Goal: Task Accomplishment & Management: Use online tool/utility

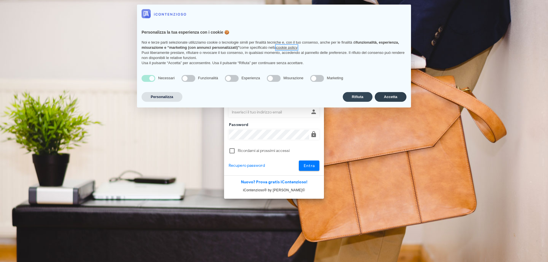
type input "[PERSON_NAME][EMAIL_ADDRESS][DOMAIN_NAME]"
click at [398, 100] on button "Accetta" at bounding box center [391, 97] width 32 height 10
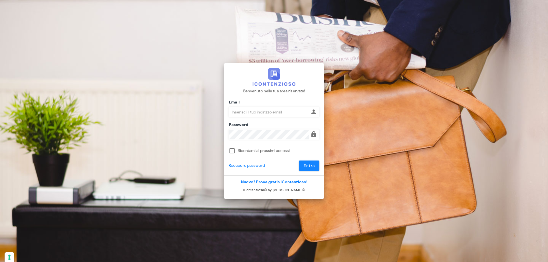
type input "[PERSON_NAME][EMAIL_ADDRESS][DOMAIN_NAME]"
click at [313, 166] on span "Entra" at bounding box center [310, 166] width 12 height 5
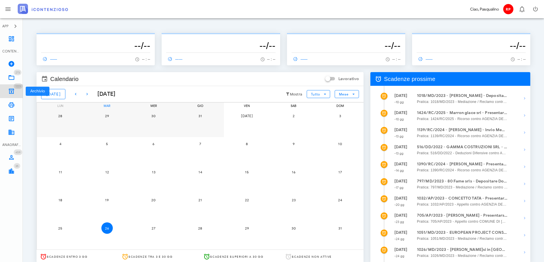
click at [8, 91] on icon at bounding box center [11, 91] width 7 height 7
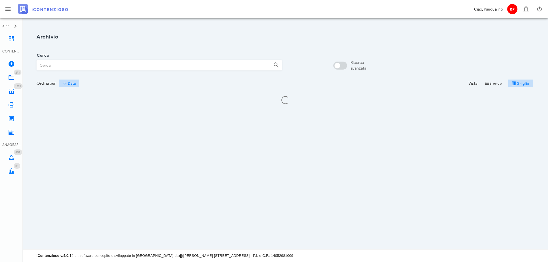
click at [75, 68] on input "Cerca" at bounding box center [153, 66] width 232 height 10
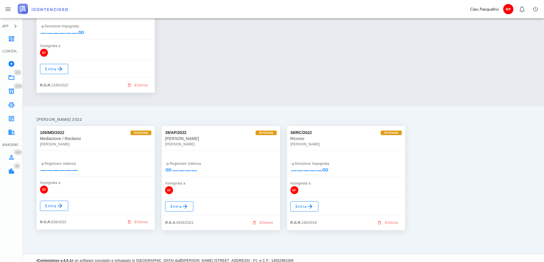
scroll to position [816, 0]
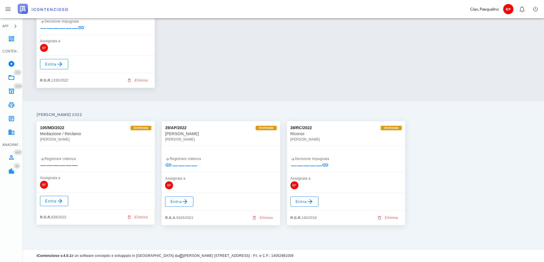
type input "andolina"
